Goal: Task Accomplishment & Management: Manage account settings

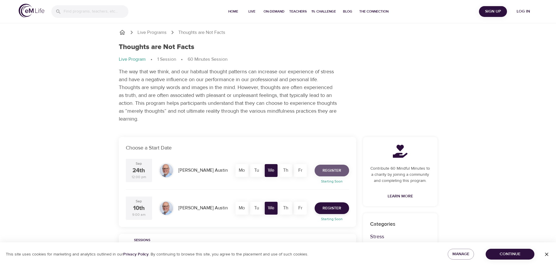
click at [324, 169] on span "Register" at bounding box center [331, 170] width 19 height 7
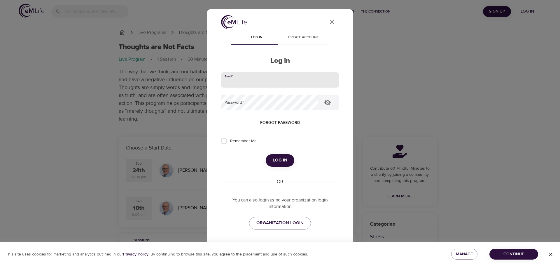
click at [256, 78] on input "email" at bounding box center [280, 80] width 118 height 16
type input "[PERSON_NAME][EMAIL_ADDRESS][PERSON_NAME][DOMAIN_NAME]"
click at [270, 118] on button "Forgot password" at bounding box center [280, 122] width 45 height 11
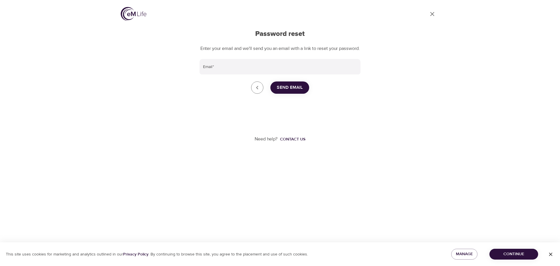
click at [266, 84] on div "Password reset Enter your email and we'll send you an email with a link to rese…" at bounding box center [280, 104] width 161 height 148
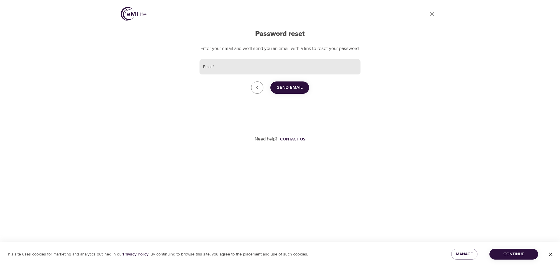
click at [267, 75] on input "Email   *" at bounding box center [280, 67] width 161 height 16
type input "[PERSON_NAME][EMAIL_ADDRESS][PERSON_NAME][DOMAIN_NAME]"
click at [287, 91] on span "Send Email" at bounding box center [290, 88] width 26 height 8
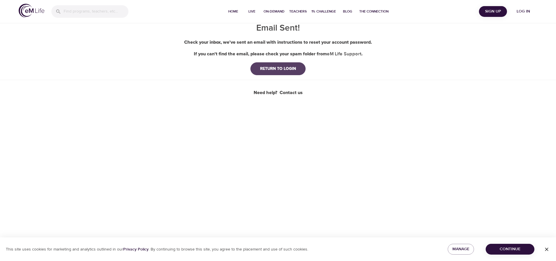
click at [274, 72] on button "RETURN TO LOGIN" at bounding box center [277, 68] width 55 height 13
